Goal: Information Seeking & Learning: Learn about a topic

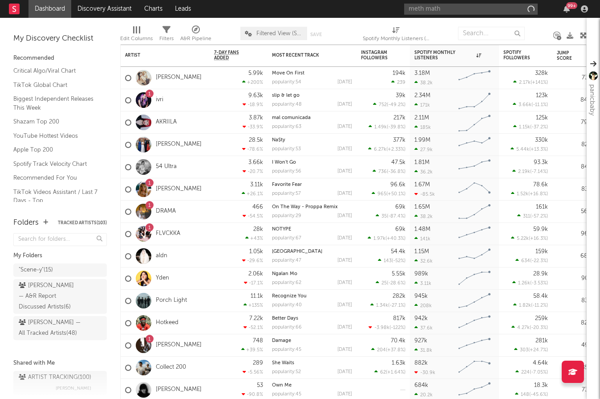
type input "meth math"
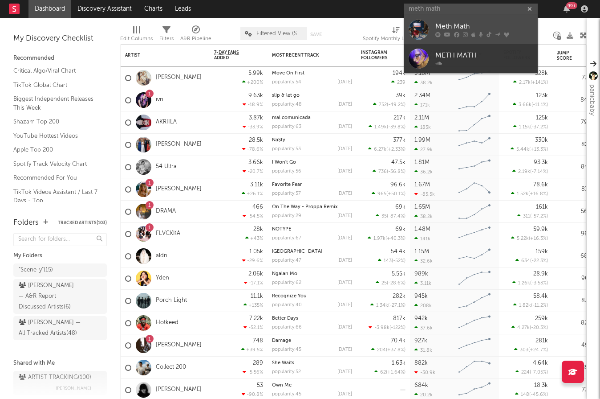
click at [449, 26] on div "Meth Math" at bounding box center [485, 26] width 98 height 11
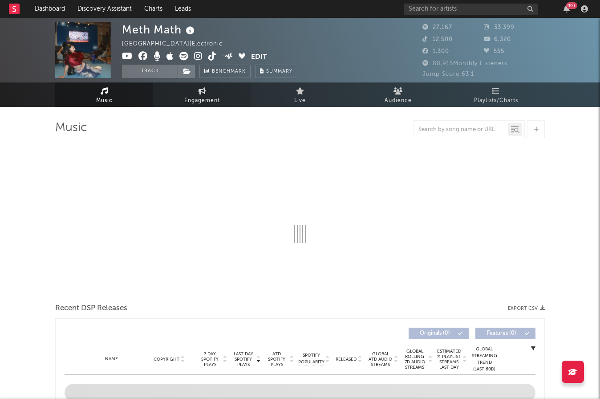
select select "6m"
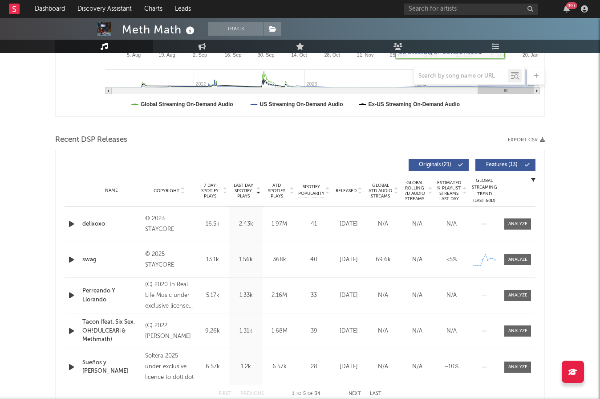
scroll to position [242, 0]
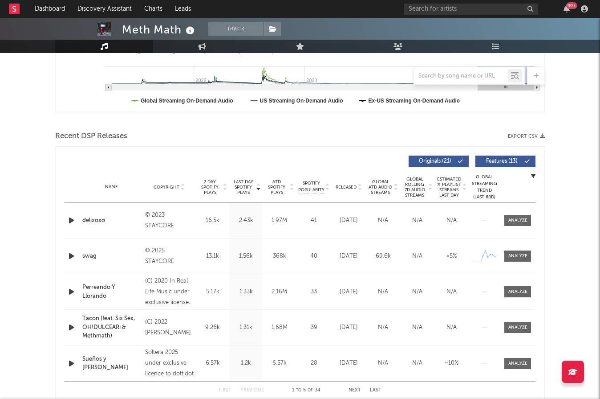
click at [344, 184] on div "Released" at bounding box center [349, 187] width 30 height 7
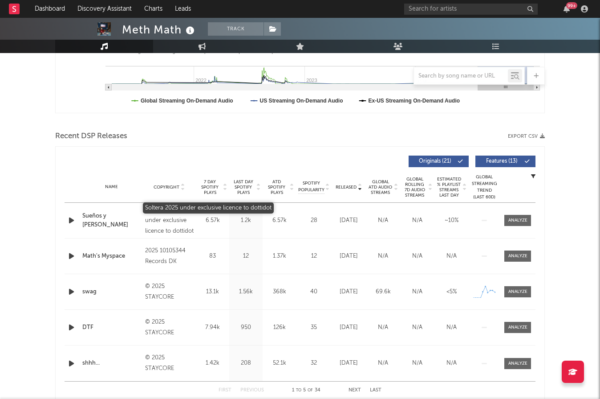
click at [170, 213] on div "Soltera 2025 under exclusive licence to dottidot" at bounding box center [169, 220] width 49 height 32
click at [490, 157] on button "Features ( 13 )" at bounding box center [506, 161] width 60 height 12
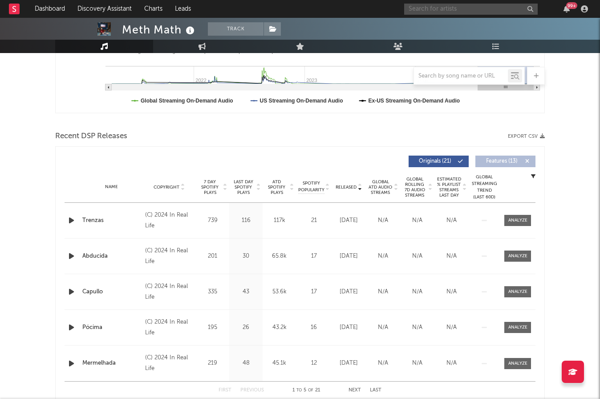
click at [459, 4] on input "text" at bounding box center [471, 9] width 134 height 11
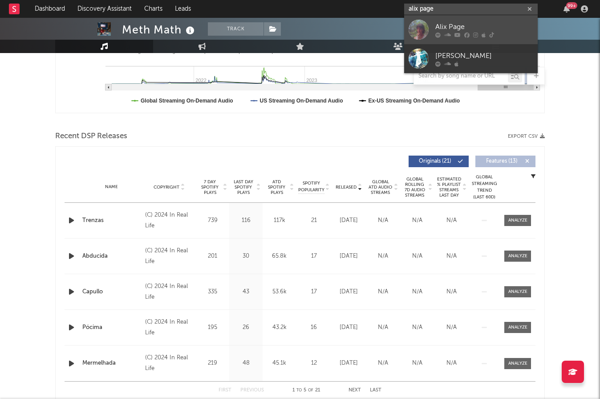
type input "alix page"
click at [471, 25] on div "Alix Page" at bounding box center [485, 26] width 98 height 11
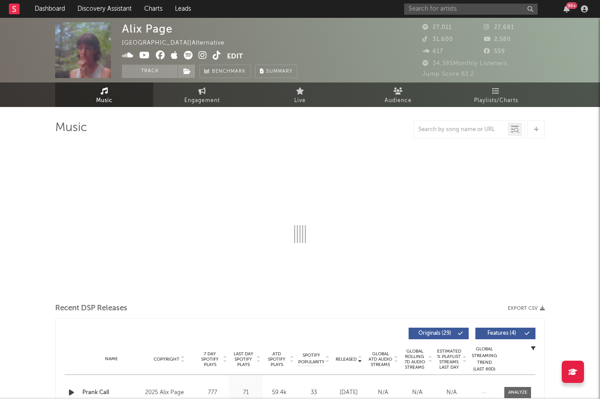
select select "6m"
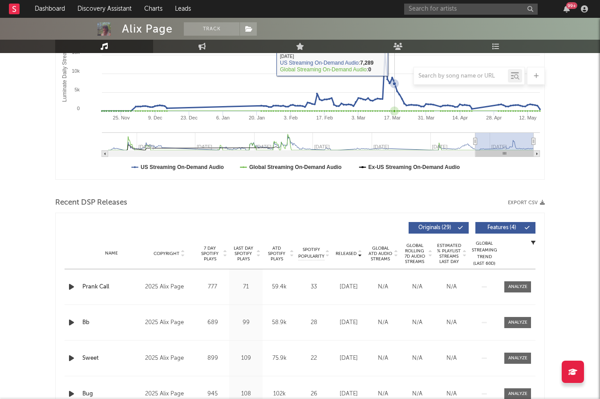
scroll to position [178, 0]
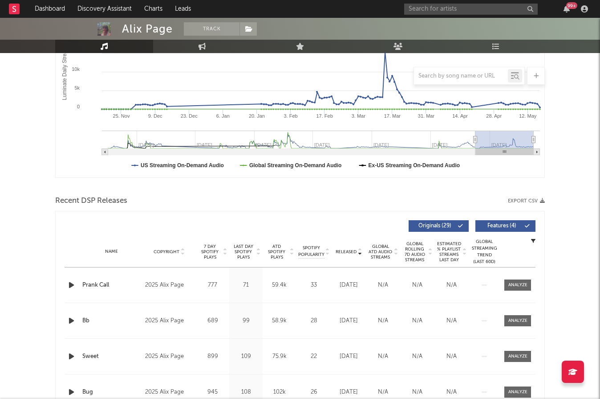
type input "[DATE]"
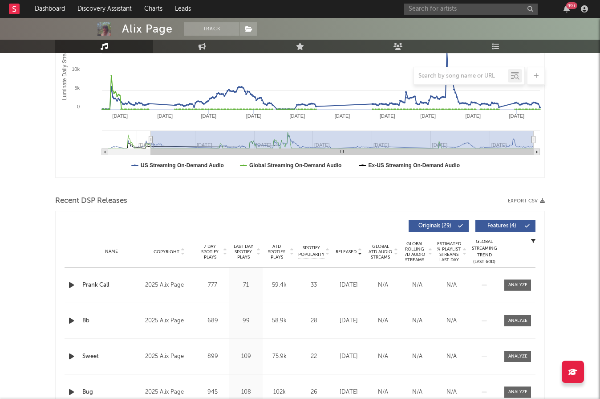
select select "All"
type input "[DATE]"
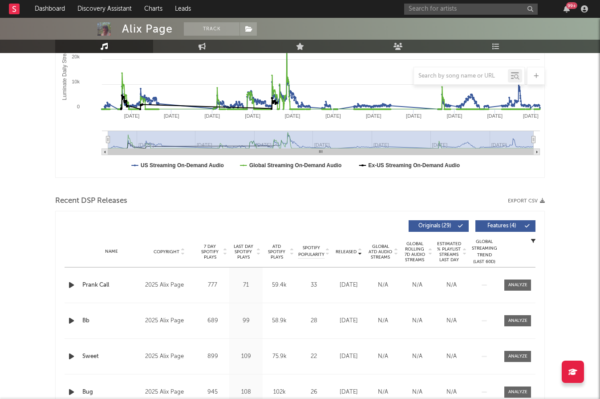
drag, startPoint x: 476, startPoint y: 139, endPoint x: 34, endPoint y: 98, distance: 443.7
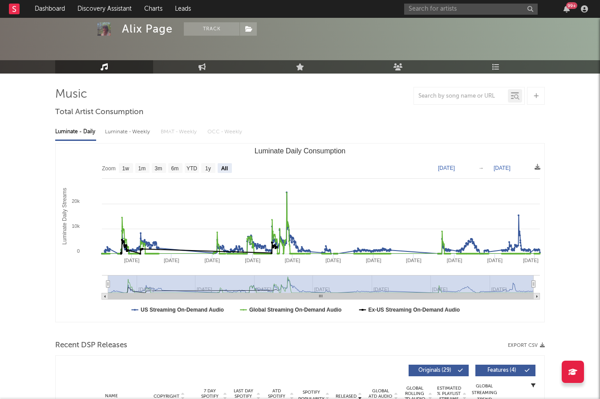
scroll to position [0, 0]
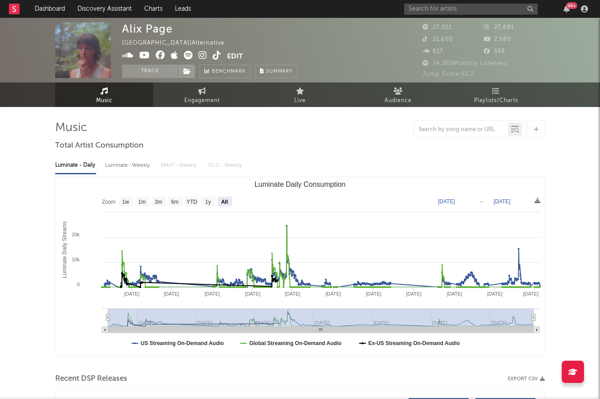
click at [222, 54] on span at bounding box center [174, 56] width 105 height 11
click at [215, 54] on icon at bounding box center [217, 55] width 8 height 9
click at [496, 3] on div "99 +" at bounding box center [497, 9] width 187 height 18
click at [485, 12] on input "text" at bounding box center [471, 9] width 134 height 11
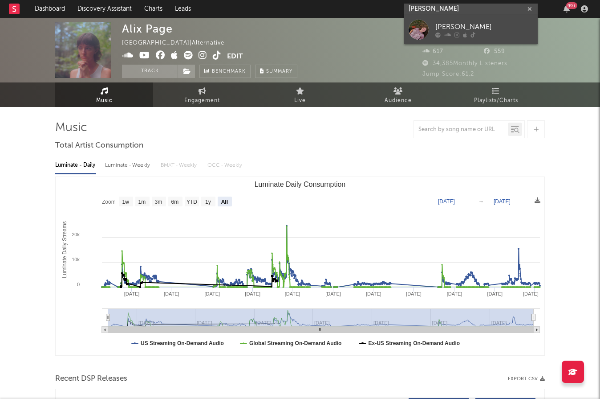
type input "[PERSON_NAME]"
click at [499, 29] on div "[PERSON_NAME]" at bounding box center [485, 26] width 98 height 11
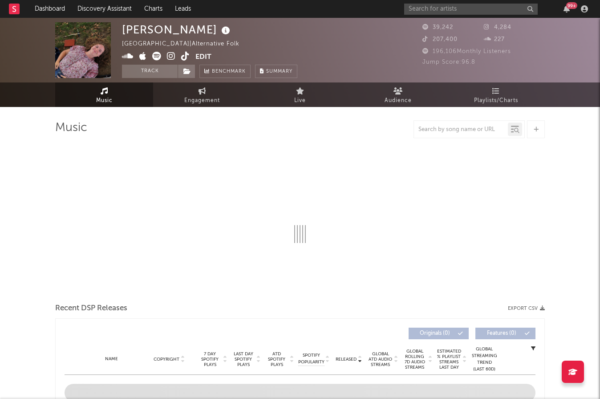
select select "1w"
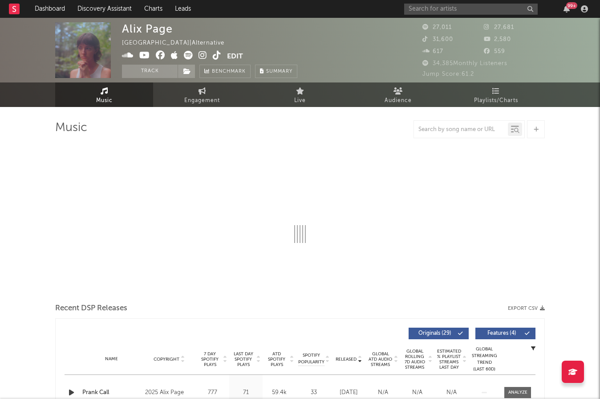
select select "6m"
